Goal: Check status

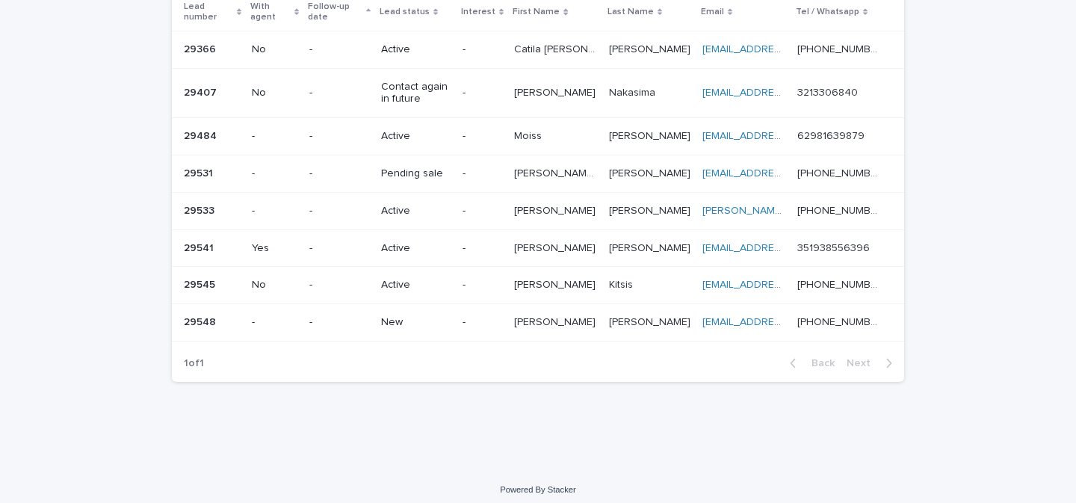
scroll to position [134, 0]
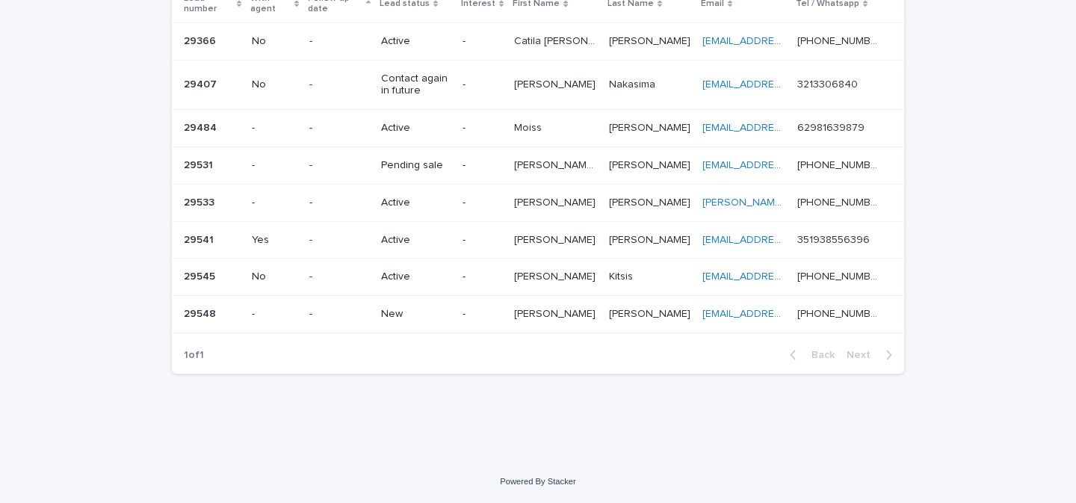
click at [466, 319] on td "-" at bounding box center [482, 314] width 52 height 37
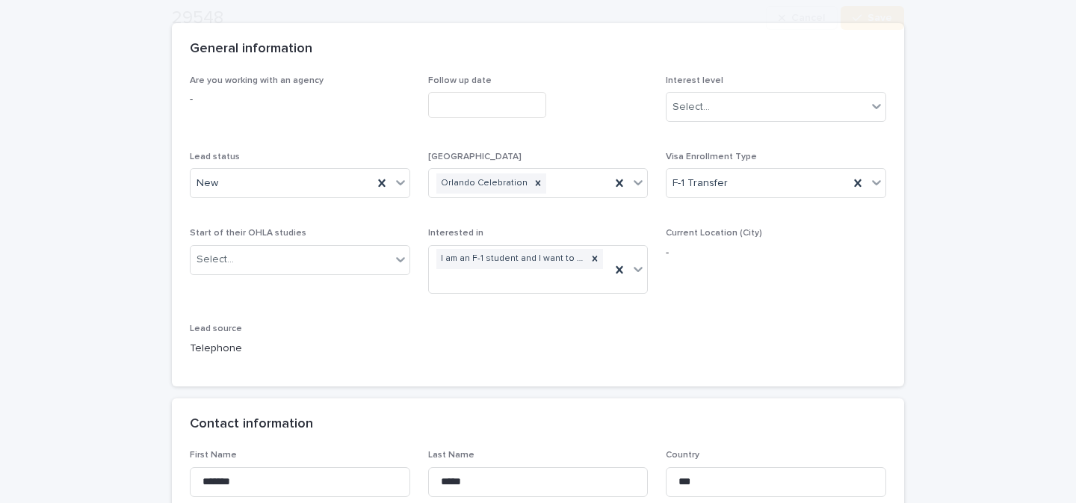
scroll to position [147, 0]
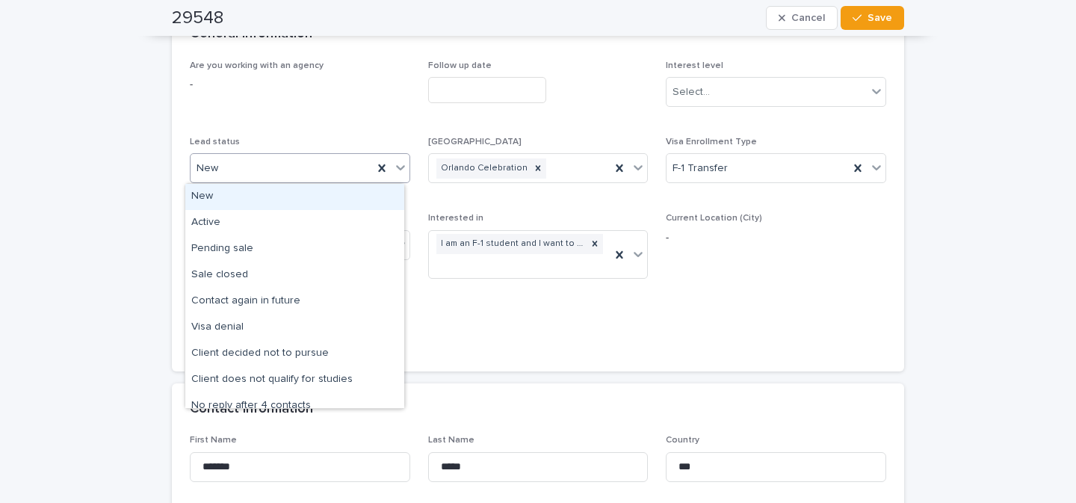
click at [396, 166] on icon at bounding box center [400, 167] width 15 height 15
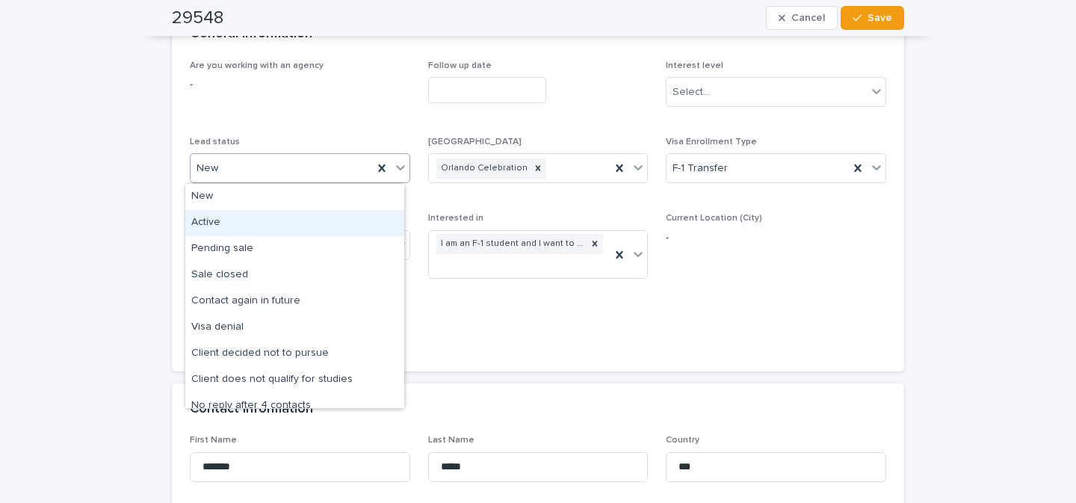
click at [267, 229] on div "Active" at bounding box center [294, 223] width 219 height 26
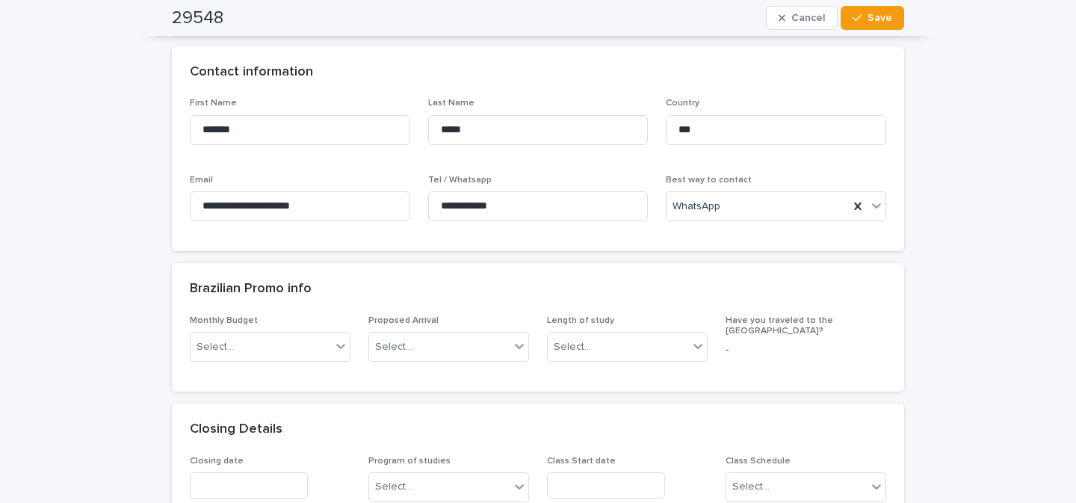
scroll to position [468, 0]
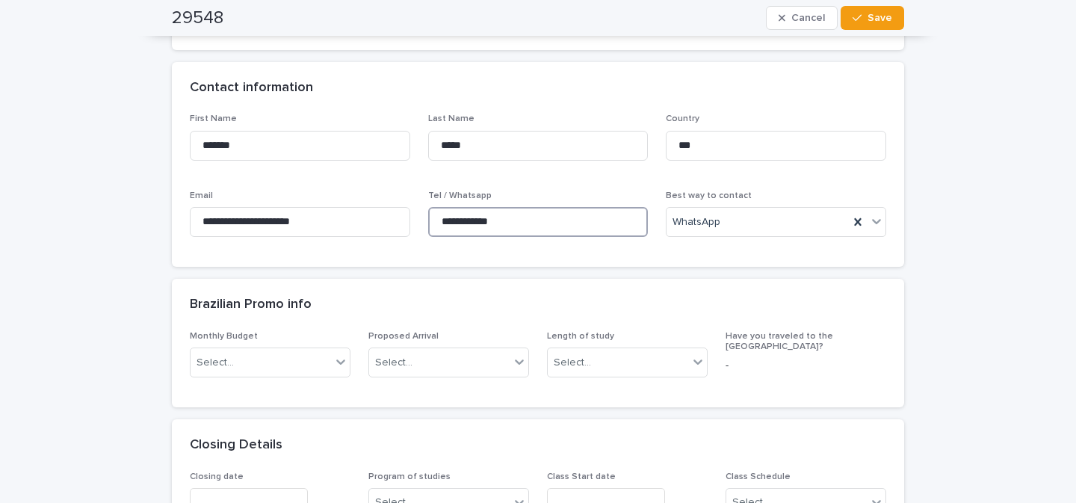
click at [506, 221] on input "**********" at bounding box center [538, 222] width 220 height 30
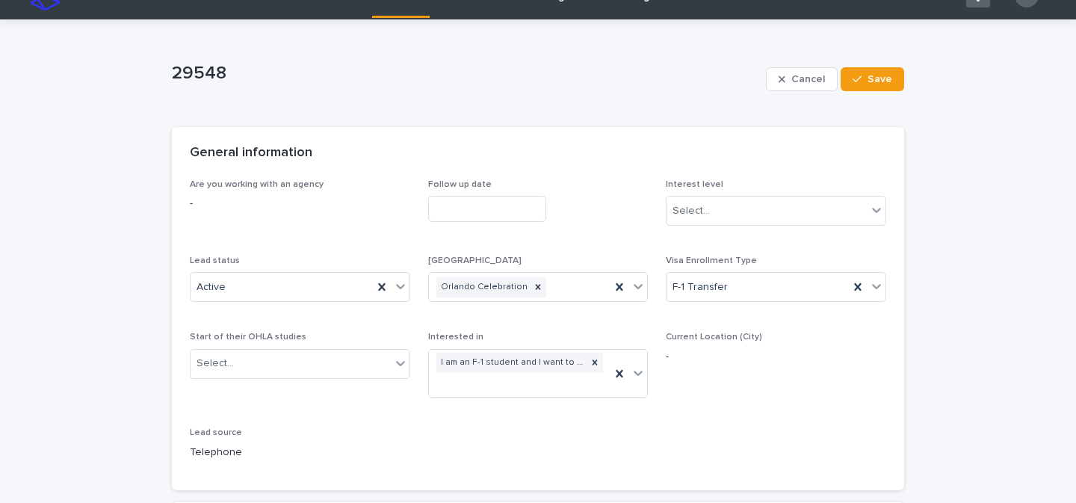
scroll to position [0, 0]
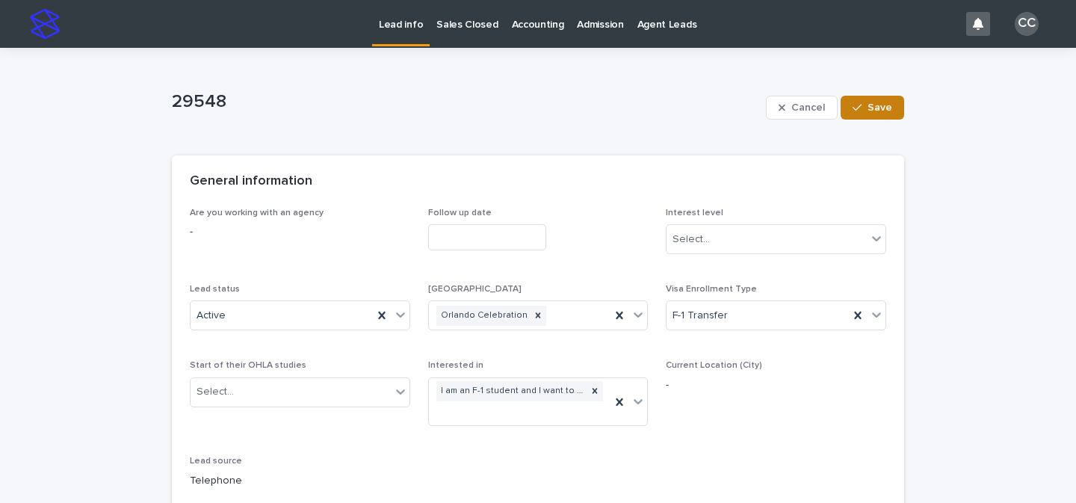
click at [861, 109] on div "button" at bounding box center [859, 107] width 15 height 10
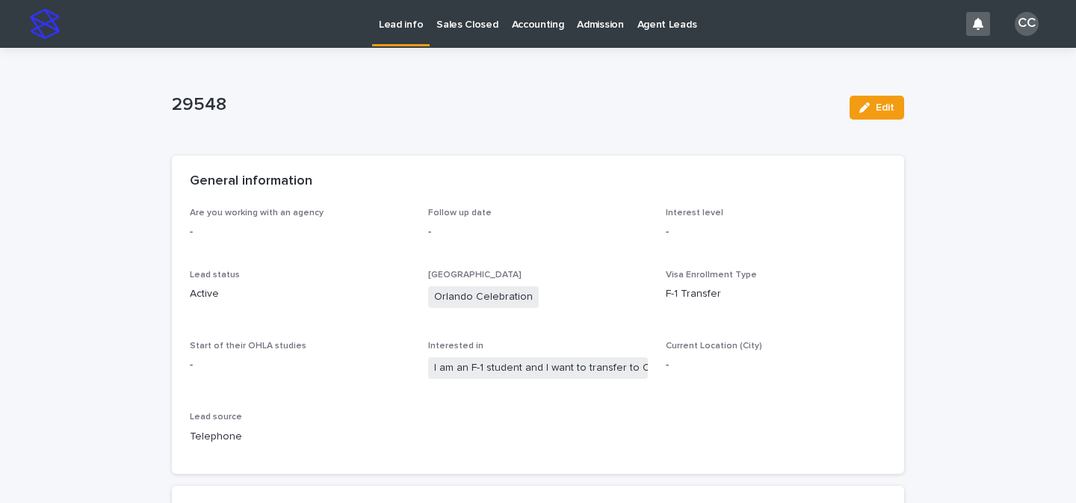
click at [410, 23] on p "Lead info" at bounding box center [401, 15] width 44 height 31
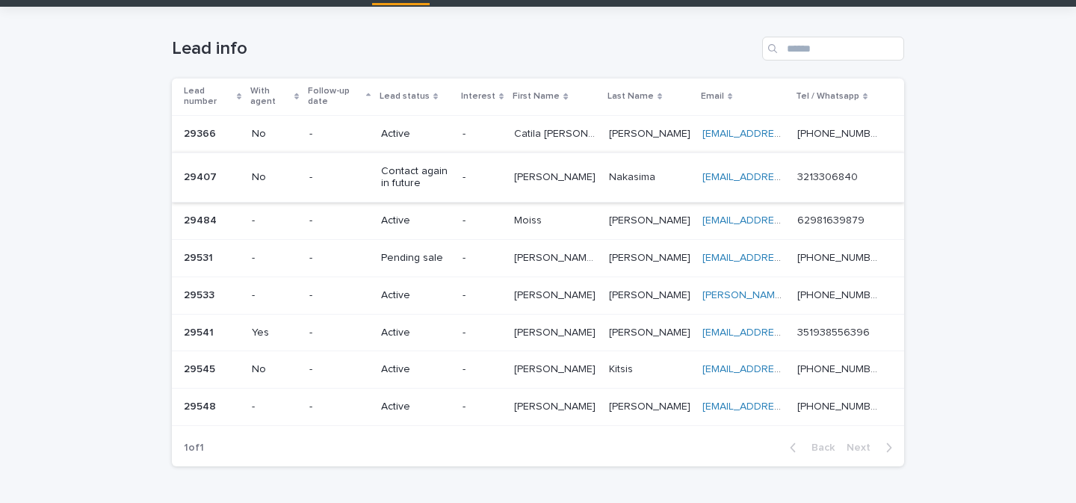
scroll to position [113, 0]
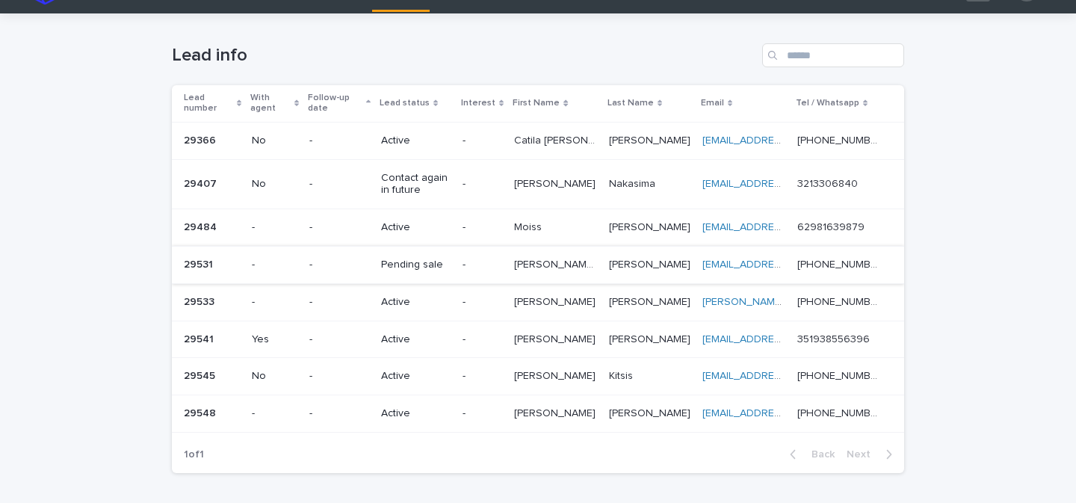
scroll to position [134, 0]
